Goal: Task Accomplishment & Management: Use online tool/utility

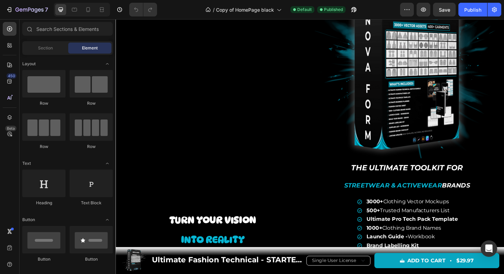
scroll to position [80, 0]
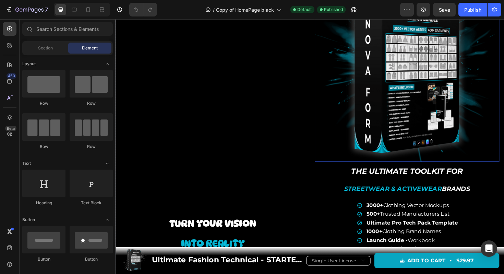
click at [391, 79] on img at bounding box center [423, 72] width 195 height 195
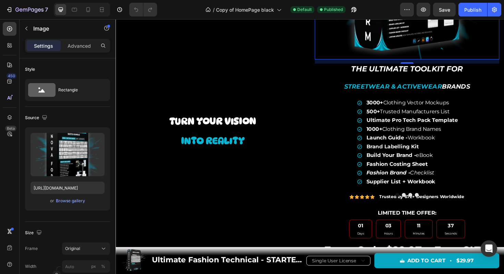
scroll to position [194, 0]
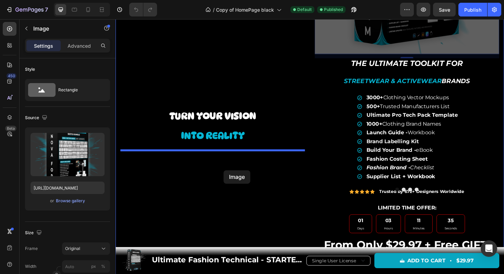
drag, startPoint x: 379, startPoint y: 35, endPoint x: 230, endPoint y: 179, distance: 206.6
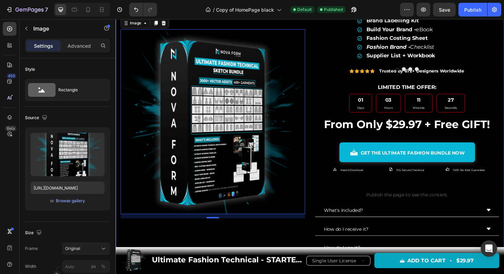
scroll to position [121, 0]
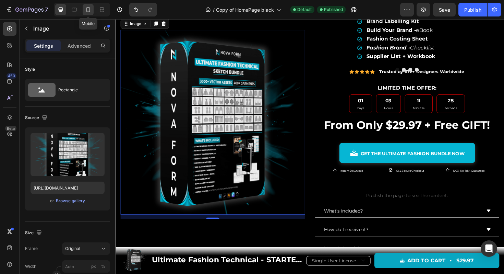
click at [90, 9] on icon at bounding box center [88, 9] width 7 height 7
type input "[URL][DOMAIN_NAME]"
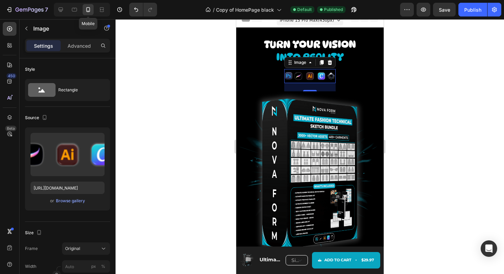
scroll to position [32, 0]
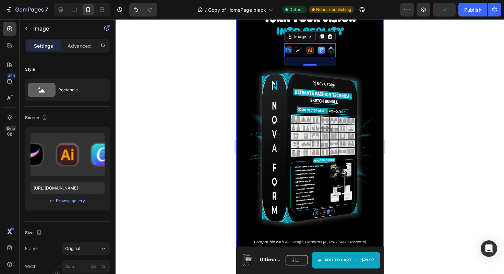
click at [261, 50] on div "Turn your vision Text Block into reality Text Block Image 13" at bounding box center [309, 39] width 141 height 53
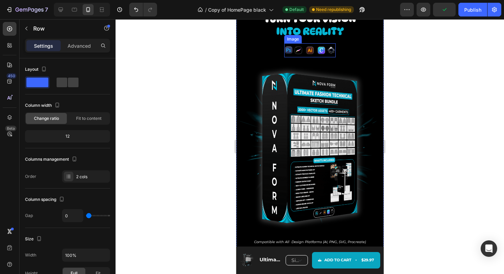
click at [302, 52] on img at bounding box center [309, 50] width 51 height 14
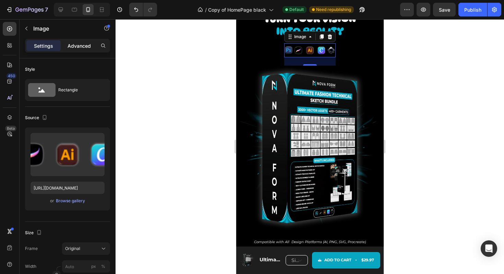
click at [86, 46] on p "Advanced" at bounding box center [79, 45] width 23 height 7
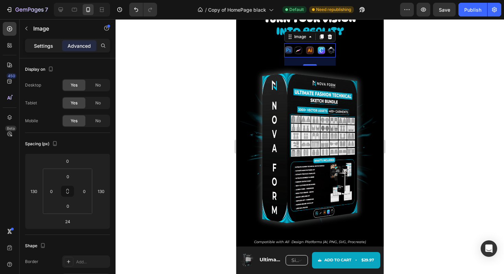
click at [54, 49] on div "Settings" at bounding box center [43, 45] width 34 height 11
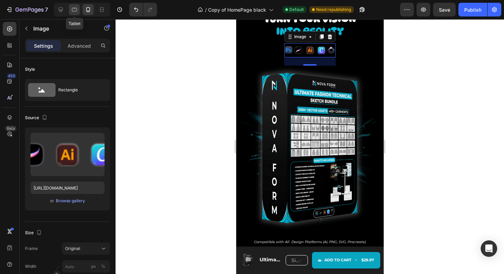
click at [75, 12] on icon at bounding box center [74, 9] width 7 height 7
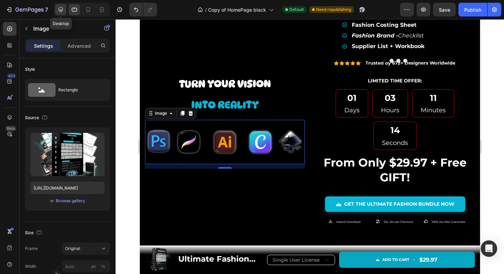
scroll to position [172, 0]
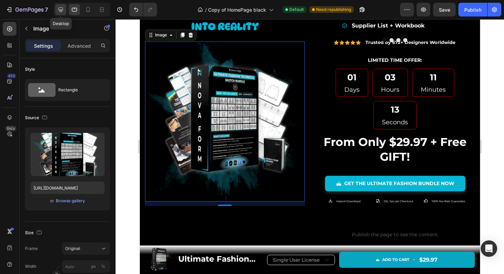
click at [62, 7] on icon at bounding box center [60, 9] width 7 height 7
type input "[URL][DOMAIN_NAME]"
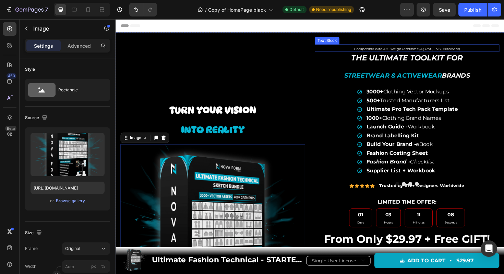
click at [384, 49] on icon "Compatible with All Design Platforms (AI, PNG, SVG, Procreate)" at bounding box center [424, 50] width 112 height 4
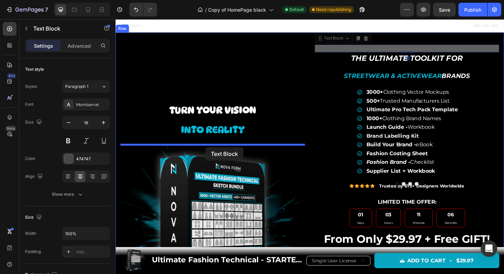
drag, startPoint x: 333, startPoint y: 41, endPoint x: 211, endPoint y: 155, distance: 166.7
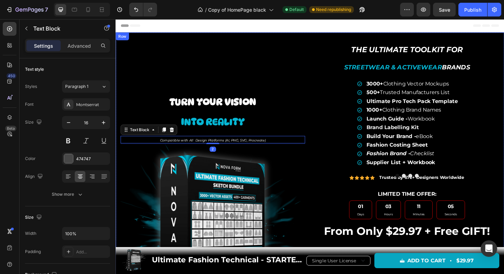
click at [323, 110] on div "Image The Ultimate Toolkit for Streetwear & Activewear Brands Text Block 3000+ …" at bounding box center [322, 223] width 412 height 380
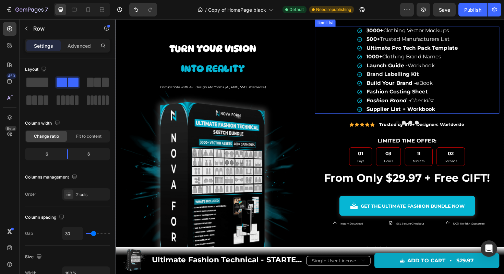
scroll to position [57, 0]
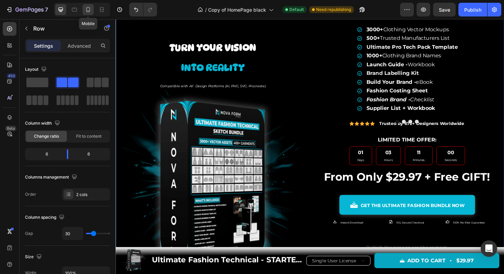
click at [88, 8] on icon at bounding box center [88, 9] width 4 height 5
type input "0"
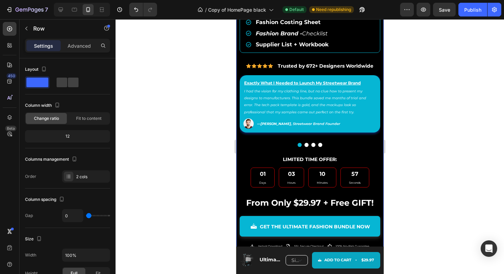
scroll to position [355, 0]
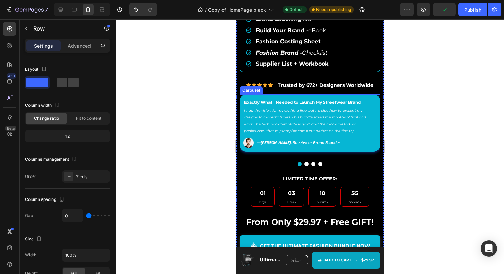
click at [266, 159] on div "Exactly What I Needed to Launch My Streetwear Brand Text Block I had the vision…" at bounding box center [309, 130] width 141 height 72
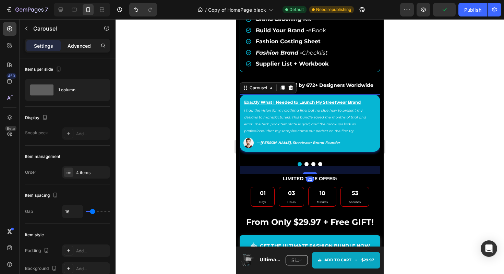
click at [72, 45] on p "Advanced" at bounding box center [79, 45] width 23 height 7
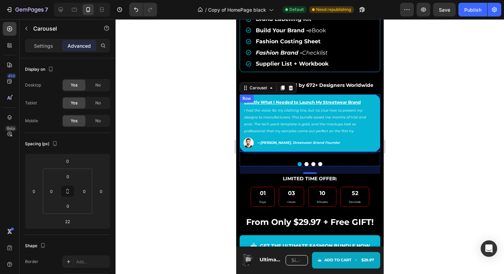
click at [255, 150] on div "Exactly What I Needed to Launch My Streetwear Brand Text Block I had the vision…" at bounding box center [309, 122] width 141 height 57
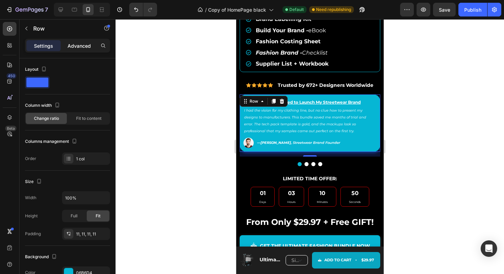
click at [77, 49] on p "Advanced" at bounding box center [79, 45] width 23 height 7
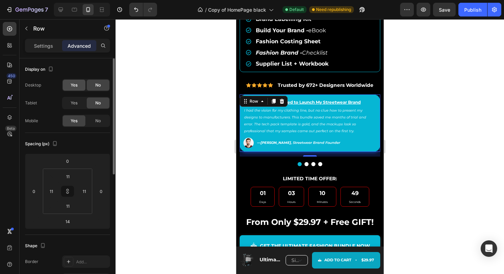
click at [81, 84] on div "Yes" at bounding box center [74, 85] width 23 height 11
click at [79, 103] on div "Yes" at bounding box center [74, 102] width 23 height 11
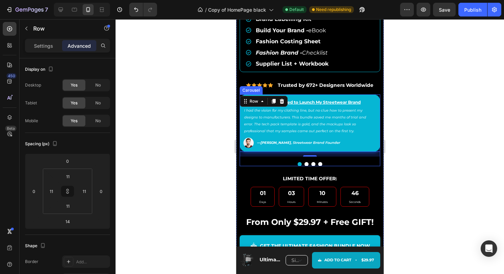
click at [306, 165] on button "Dot" at bounding box center [306, 164] width 4 height 4
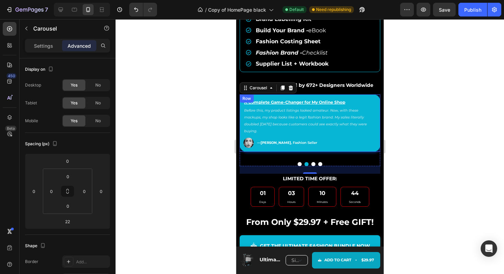
click at [270, 143] on div "A Complete Game-Changer for My Online Shop Text Block Before this, my product l…" at bounding box center [309, 122] width 141 height 57
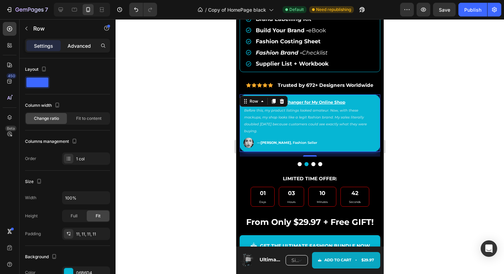
click at [75, 46] on p "Advanced" at bounding box center [79, 45] width 23 height 7
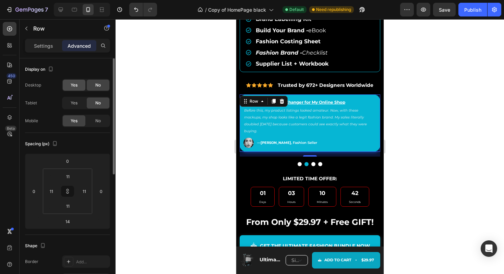
click at [77, 82] on span "Yes" at bounding box center [74, 85] width 7 height 6
click at [78, 101] on span "Yes" at bounding box center [74, 103] width 7 height 6
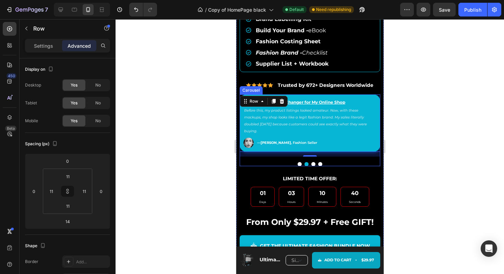
click at [312, 163] on button "Dot" at bounding box center [313, 164] width 4 height 4
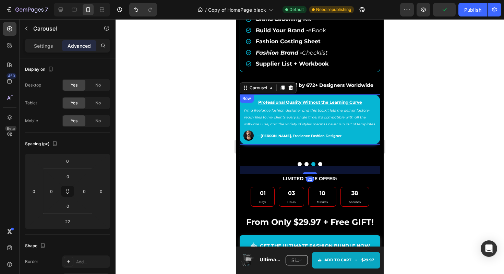
click at [300, 144] on div "Professional Quality Without the Learning Curve Text Block I’m a freelance fash…" at bounding box center [309, 119] width 141 height 50
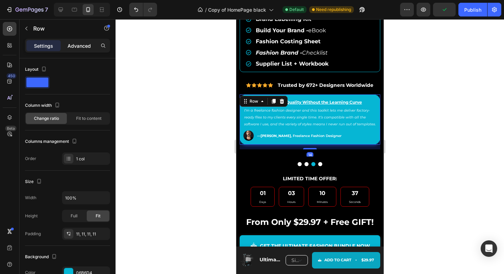
click at [62, 50] on div "Advanced" at bounding box center [79, 45] width 34 height 11
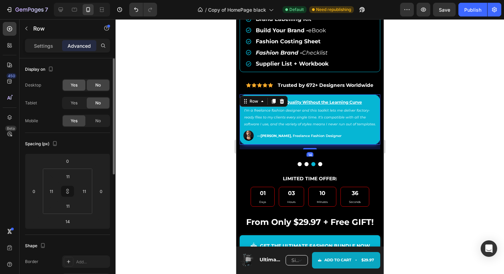
click at [78, 84] on div "Yes" at bounding box center [74, 85] width 23 height 11
click at [81, 106] on div "Yes" at bounding box center [74, 102] width 23 height 11
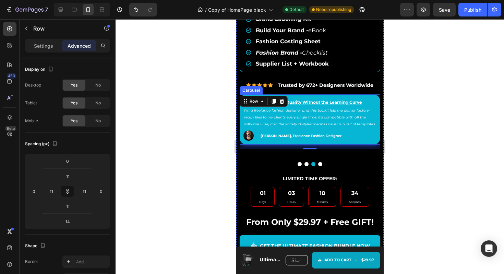
click at [321, 165] on button "Dot" at bounding box center [320, 164] width 4 height 4
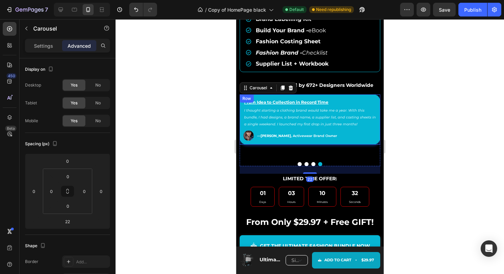
click at [273, 142] on div "From Idea to Collection in Record Time Text Block I thought starting a clothing…" at bounding box center [309, 119] width 141 height 50
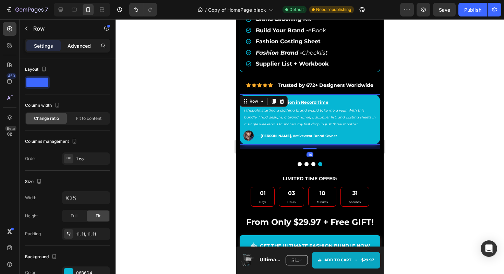
click at [81, 46] on p "Advanced" at bounding box center [79, 45] width 23 height 7
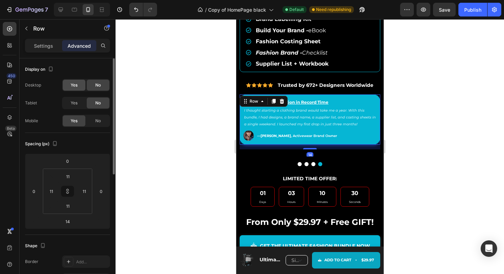
click at [74, 87] on span "Yes" at bounding box center [74, 85] width 7 height 6
click at [78, 101] on div "Yes" at bounding box center [74, 102] width 23 height 11
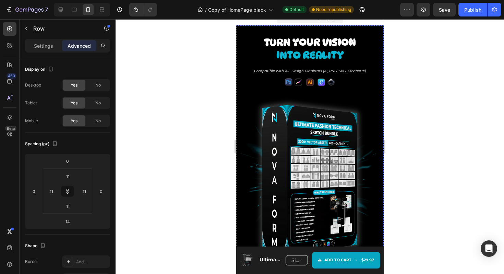
scroll to position [4, 0]
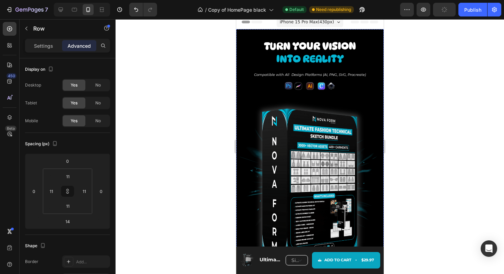
click at [309, 87] on img at bounding box center [309, 86] width 51 height 14
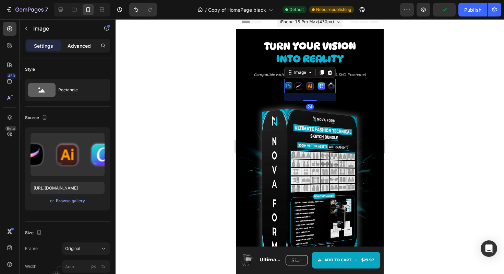
click at [75, 43] on p "Advanced" at bounding box center [79, 45] width 23 height 7
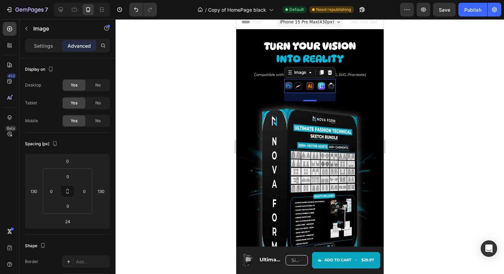
click at [302, 85] on img at bounding box center [309, 86] width 51 height 14
click at [307, 98] on div "24" at bounding box center [309, 97] width 51 height 8
click at [269, 75] on icon "Compatible with All Design Platforms (AI, PNG, SVG, Procreate)" at bounding box center [310, 74] width 112 height 4
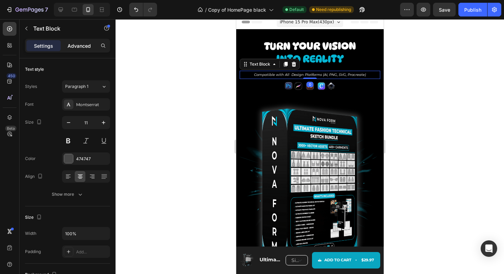
click at [85, 47] on p "Advanced" at bounding box center [79, 45] width 23 height 7
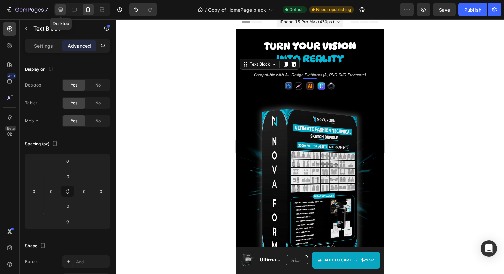
click at [64, 9] on div at bounding box center [60, 9] width 11 height 11
type input "2"
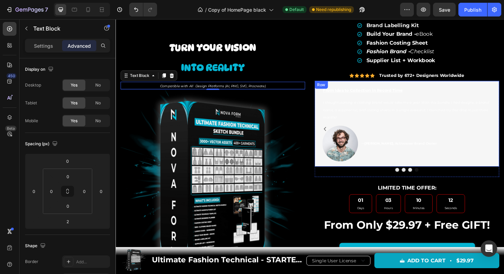
scroll to position [102, 0]
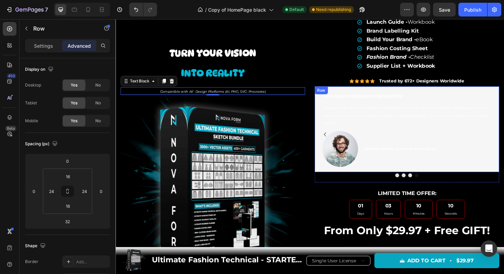
click at [400, 92] on div "From Idea to Collection in Record Time Text Block I thought starting a clothing…" at bounding box center [423, 135] width 195 height 91
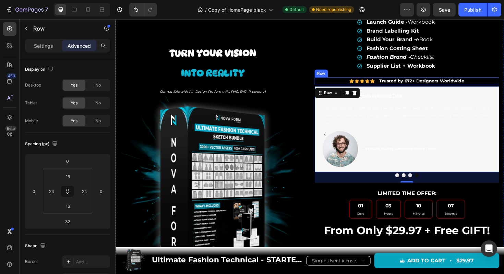
click at [351, 82] on div "Icon Icon Icon Icon Icon Icon List Trusted by 672+ Designers Worldwide Text Blo…" at bounding box center [423, 85] width 195 height 8
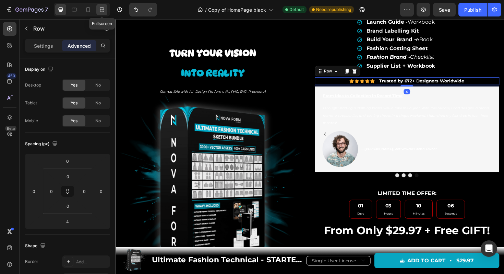
click at [99, 10] on icon at bounding box center [101, 9] width 7 height 7
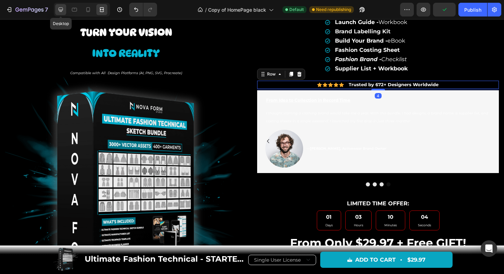
click at [62, 10] on icon at bounding box center [60, 9] width 7 height 7
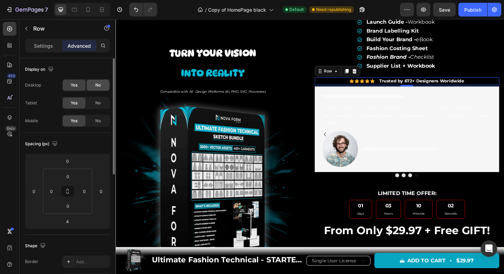
click at [96, 86] on span "No" at bounding box center [97, 85] width 5 height 6
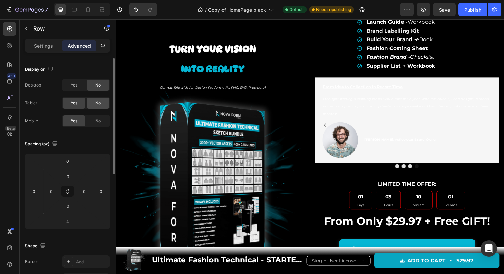
click at [99, 104] on span "No" at bounding box center [97, 103] width 5 height 6
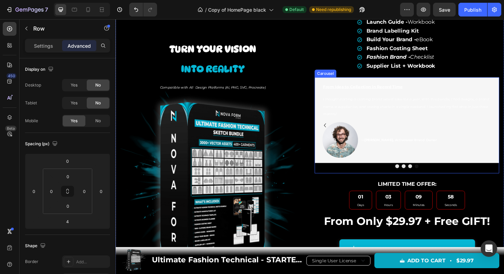
click at [369, 179] on div "From Idea to Collection in Record Time Text Block I thought starting a clothing…" at bounding box center [423, 132] width 195 height 102
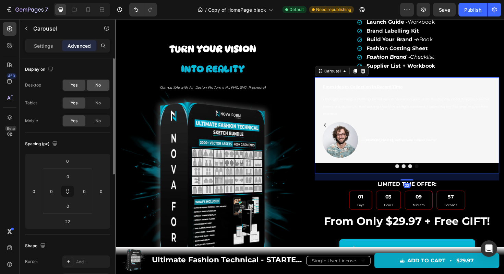
click at [97, 84] on span "No" at bounding box center [97, 85] width 5 height 6
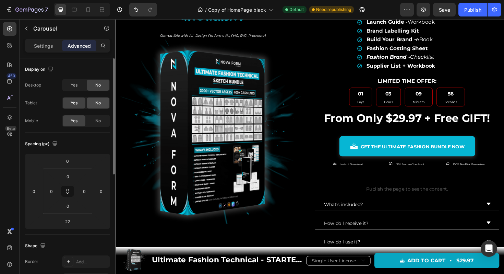
click at [99, 101] on span "No" at bounding box center [97, 103] width 5 height 6
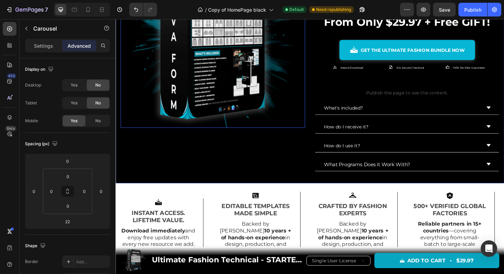
scroll to position [205, 0]
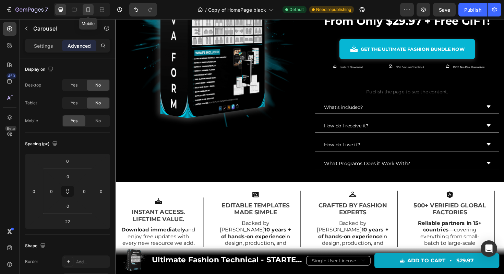
click at [88, 8] on icon at bounding box center [88, 9] width 4 height 5
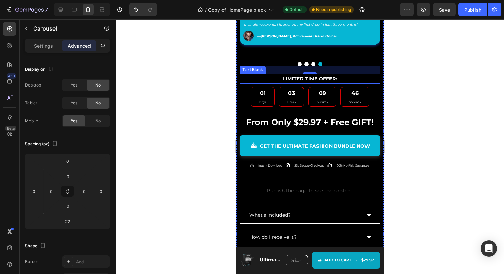
scroll to position [436, 0]
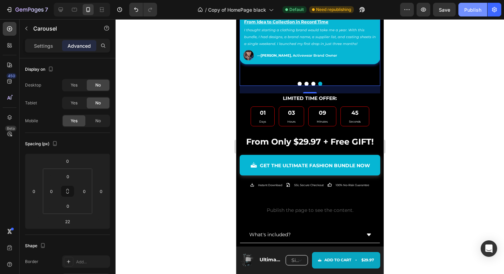
click at [471, 12] on div "Publish" at bounding box center [472, 9] width 17 height 7
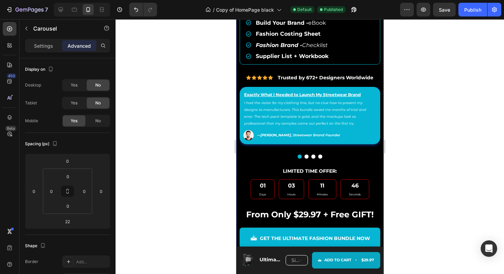
scroll to position [423, 0]
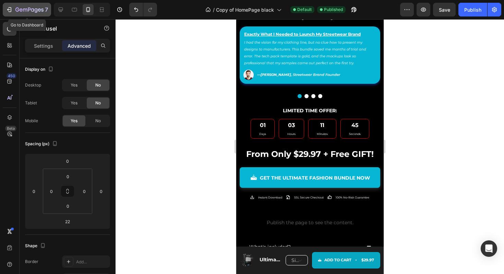
click at [17, 12] on icon "button" at bounding box center [29, 10] width 28 height 6
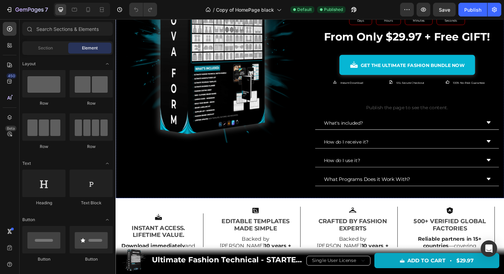
scroll to position [190, 0]
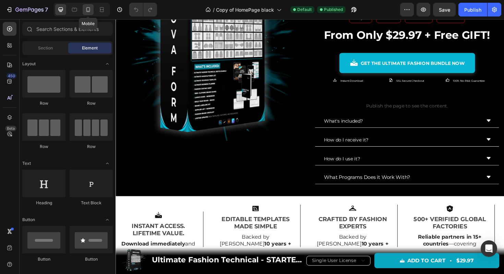
click at [87, 11] on icon at bounding box center [88, 9] width 4 height 5
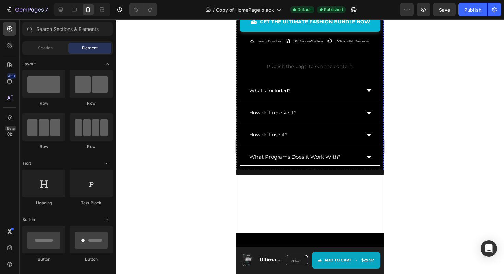
scroll to position [416, 0]
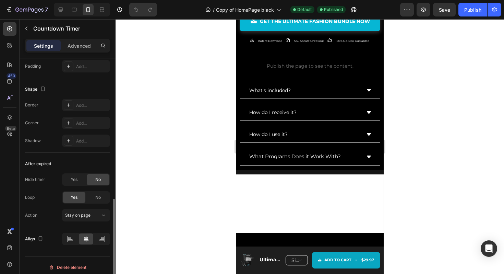
scroll to position [358, 0]
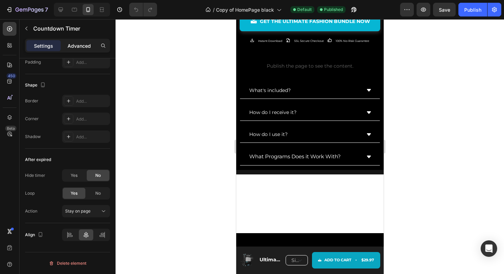
click at [78, 49] on p "Advanced" at bounding box center [79, 45] width 23 height 7
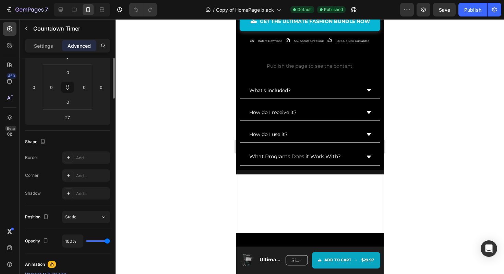
scroll to position [121, 0]
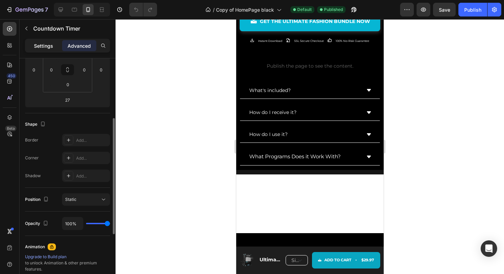
click at [51, 43] on p "Settings" at bounding box center [43, 45] width 19 height 7
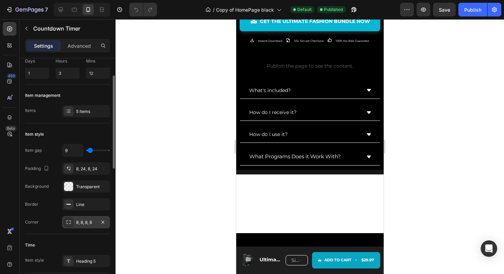
scroll to position [40, 0]
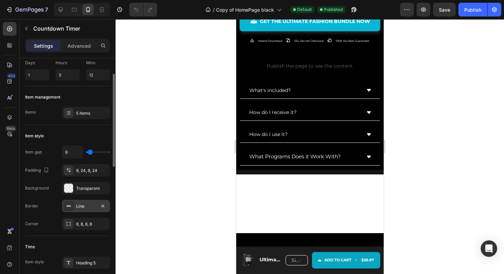
click at [68, 208] on icon at bounding box center [68, 205] width 5 height 5
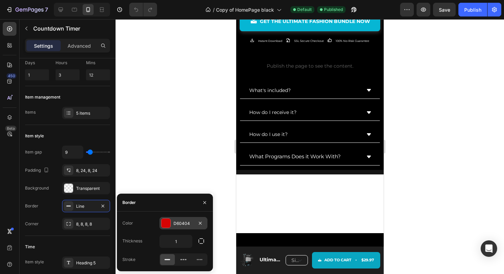
click at [166, 223] on div at bounding box center [166, 222] width 9 height 9
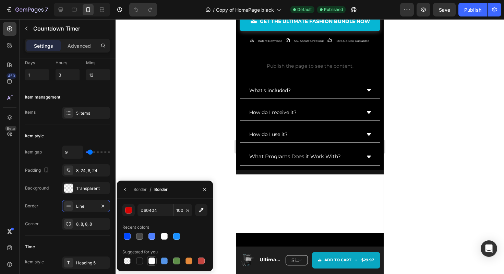
click at [153, 259] on div at bounding box center [152, 260] width 7 height 7
type input "FFFFFF"
click at [167, 231] on div at bounding box center [164, 236] width 10 height 10
click at [470, 5] on button "Publish" at bounding box center [473, 10] width 29 height 14
